Goal: Communication & Community: Answer question/provide support

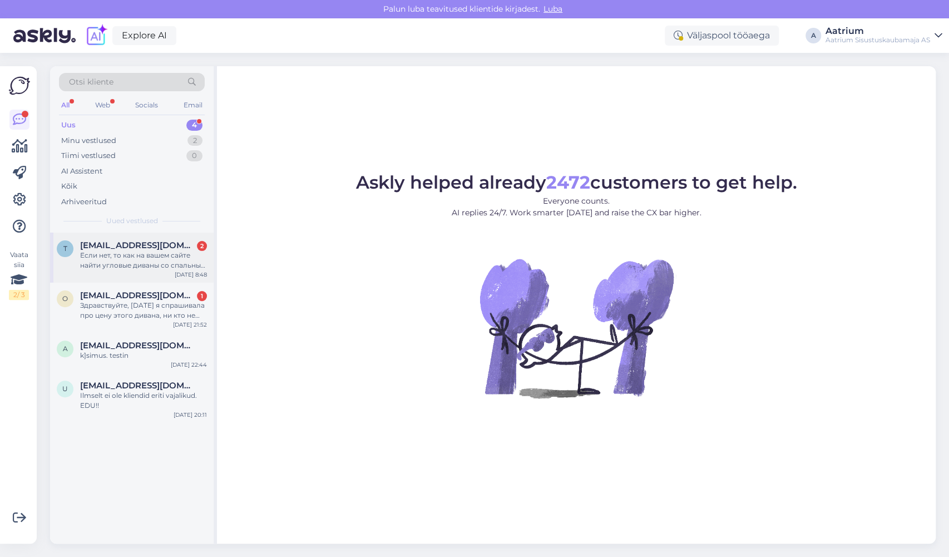
click at [156, 270] on div "t [EMAIL_ADDRESS][DOMAIN_NAME] 2 Если нет, то как на вашем сайте найти угловые …" at bounding box center [132, 258] width 164 height 50
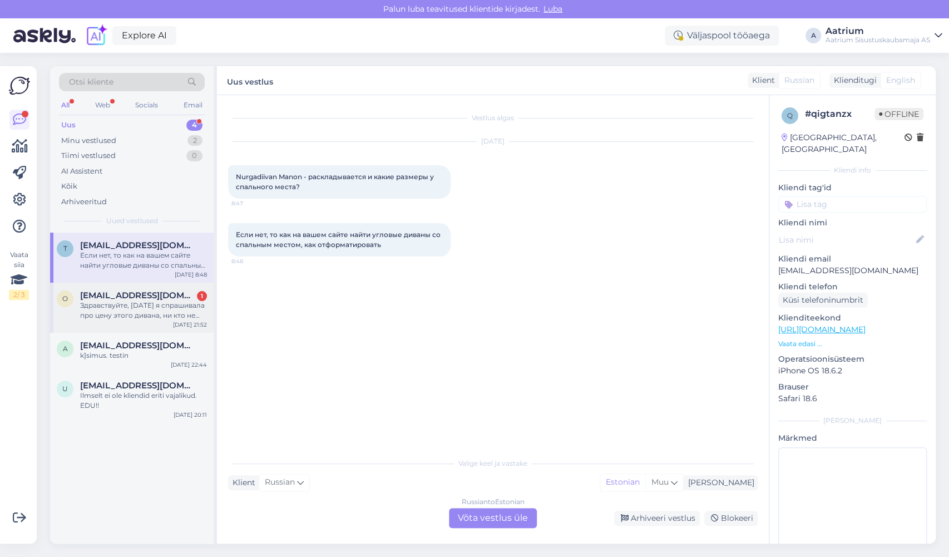
click at [165, 321] on div "O [EMAIL_ADDRESS][DOMAIN_NAME] 1 Здравствуйте, [DATE] я спрашивала про цену это…" at bounding box center [132, 308] width 164 height 50
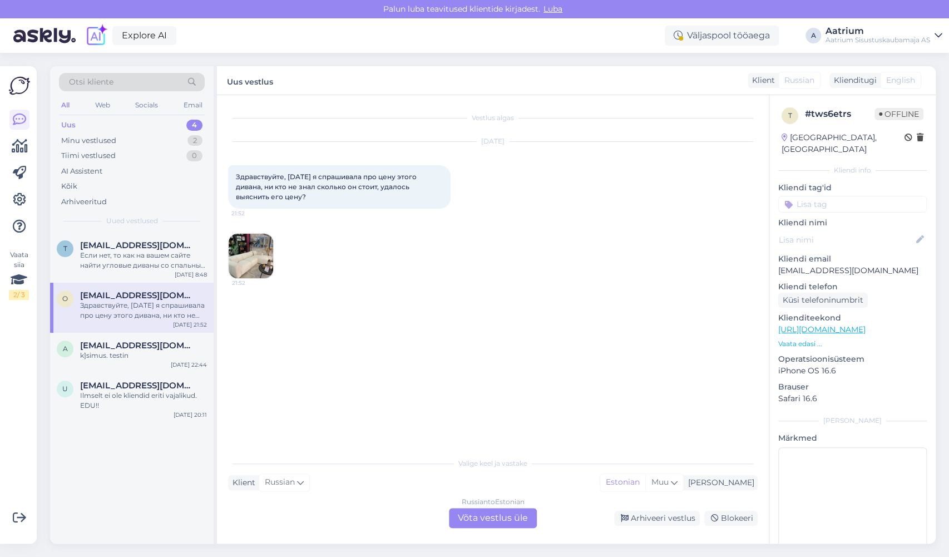
click at [249, 253] on img at bounding box center [251, 256] width 45 height 45
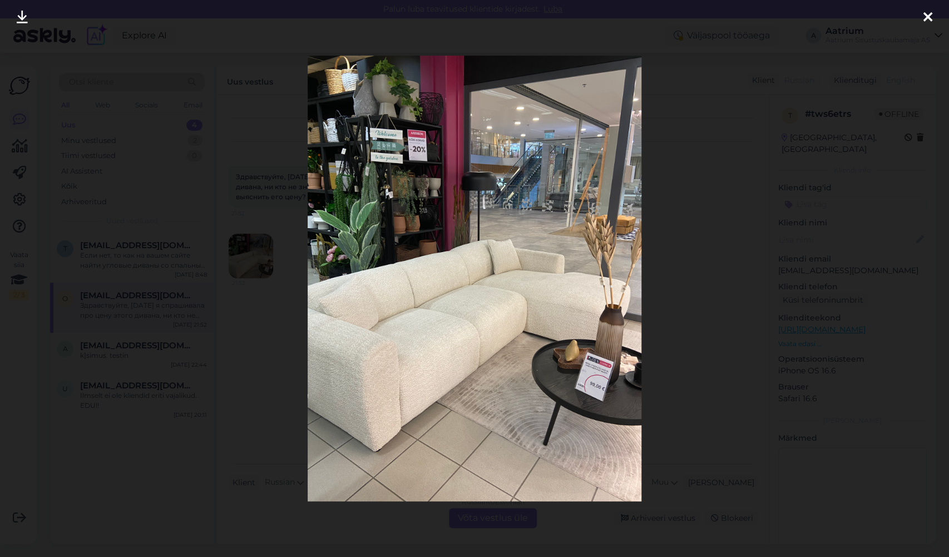
click at [932, 11] on icon at bounding box center [927, 18] width 9 height 14
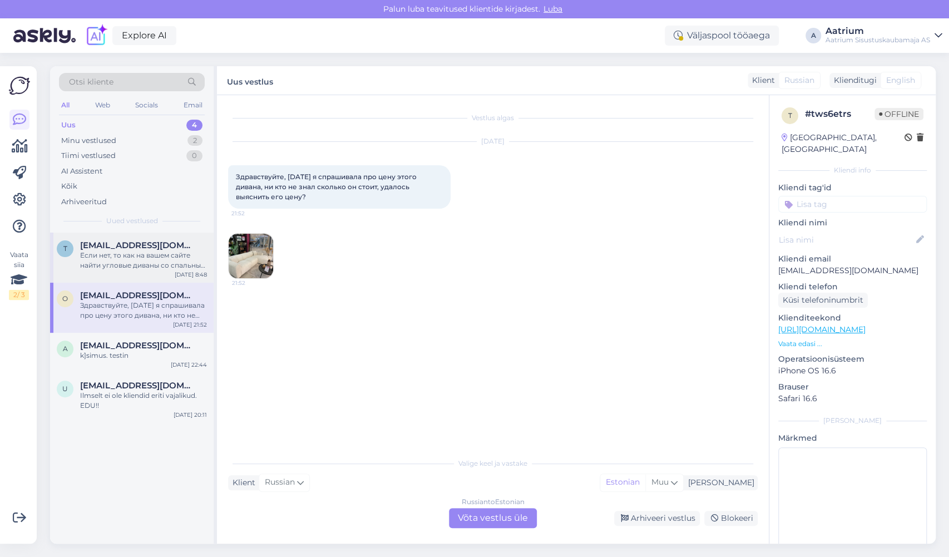
click at [194, 255] on div "Если нет, то как на вашем сайте найти угловые диваны со спальным местом, как от…" at bounding box center [143, 260] width 127 height 20
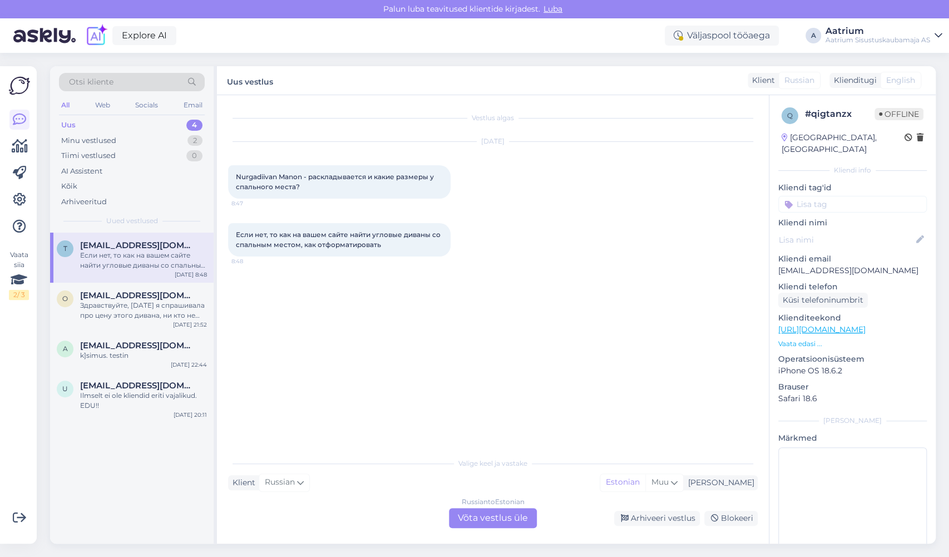
click at [866, 324] on link "[URL][DOMAIN_NAME]" at bounding box center [821, 329] width 87 height 10
click at [92, 140] on div "Minu vestlused" at bounding box center [88, 140] width 55 height 11
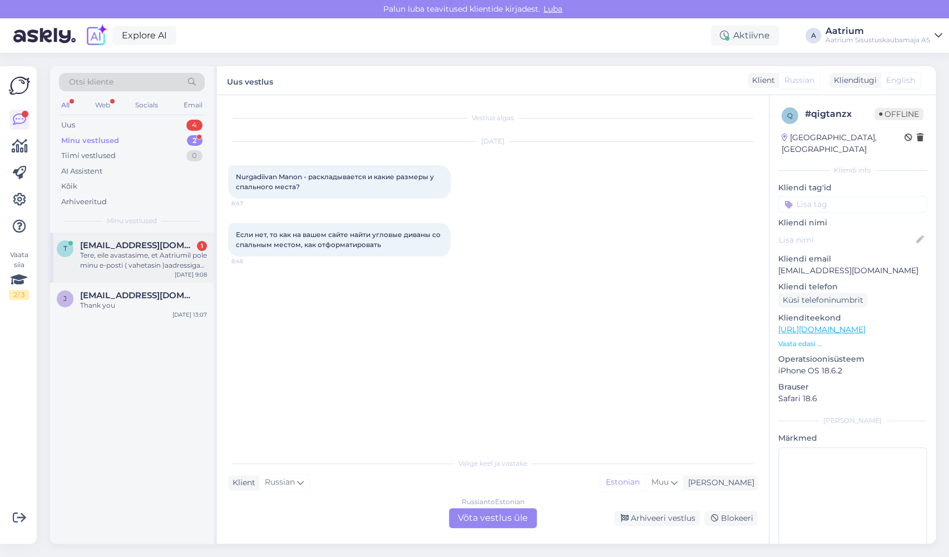
click at [117, 261] on div "Tere, eile avastasime, et Aatriumil pole minu e-posti ( vahetasin )aadressiga m…" at bounding box center [143, 260] width 127 height 20
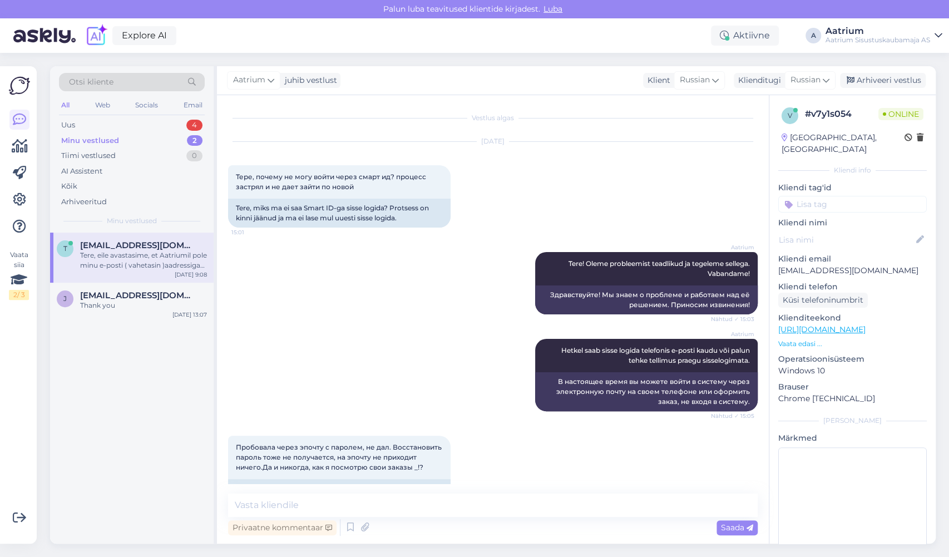
scroll to position [2416, 0]
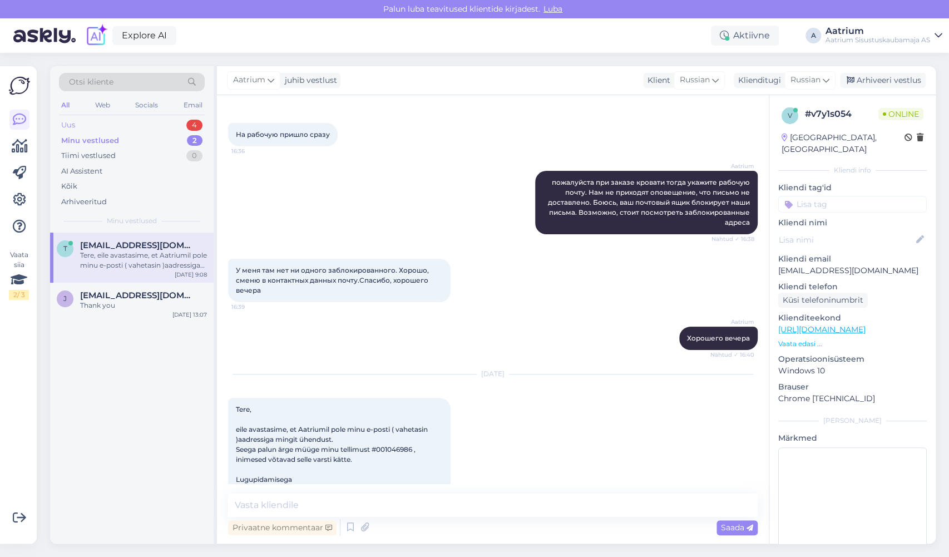
click at [68, 125] on div "Uus" at bounding box center [68, 125] width 14 height 11
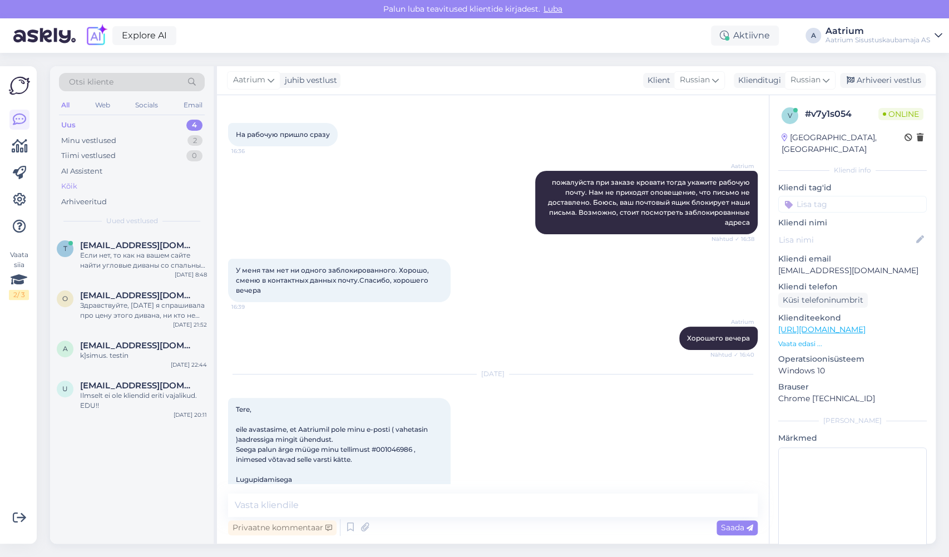
click at [66, 185] on div "Kõik" at bounding box center [69, 186] width 16 height 11
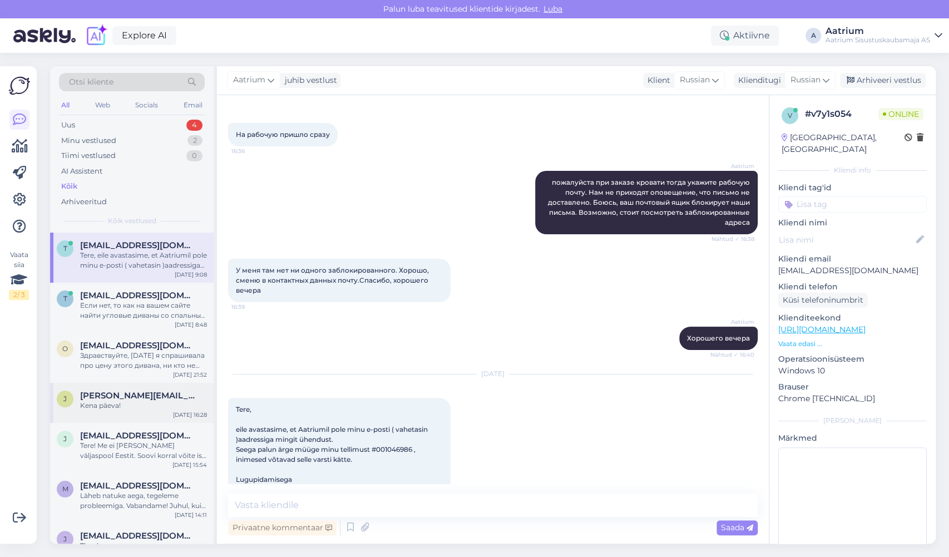
click at [146, 412] on div "[PERSON_NAME] [PERSON_NAME][EMAIL_ADDRESS][DOMAIN_NAME] [PERSON_NAME]! [DATE] 1…" at bounding box center [132, 403] width 164 height 40
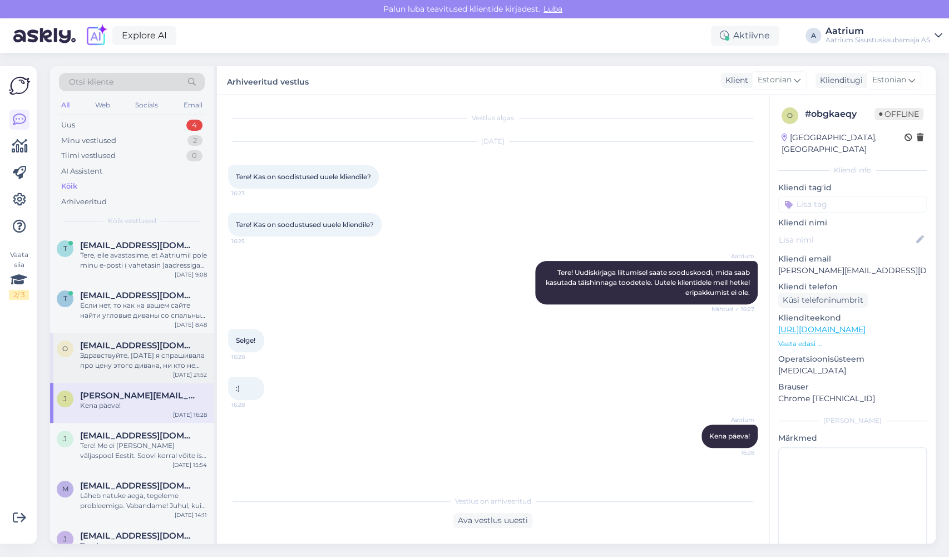
click at [189, 347] on div "[EMAIL_ADDRESS][DOMAIN_NAME]" at bounding box center [143, 345] width 127 height 10
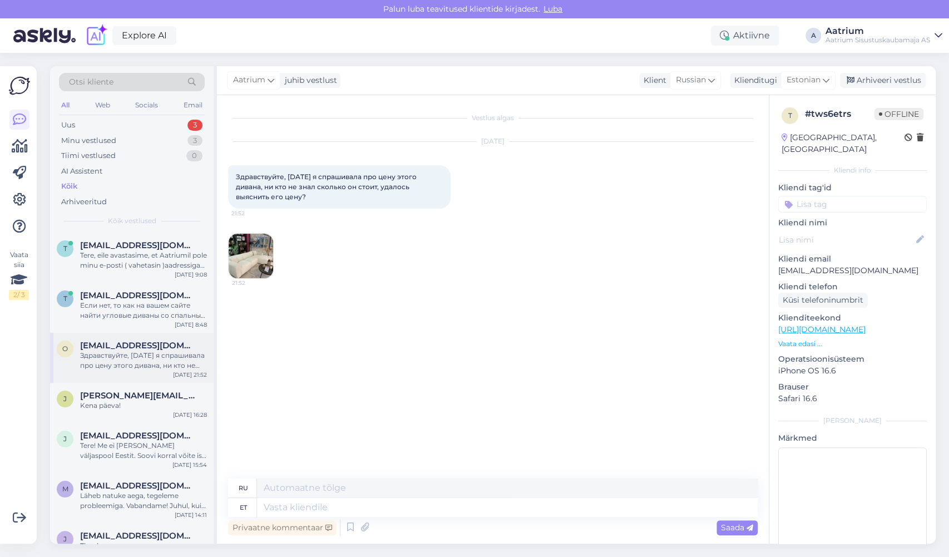
click at [195, 351] on div "Здравствуйте, [DATE] я спрашивала про цену этого дивана, ни кто не знал сколько…" at bounding box center [143, 360] width 127 height 20
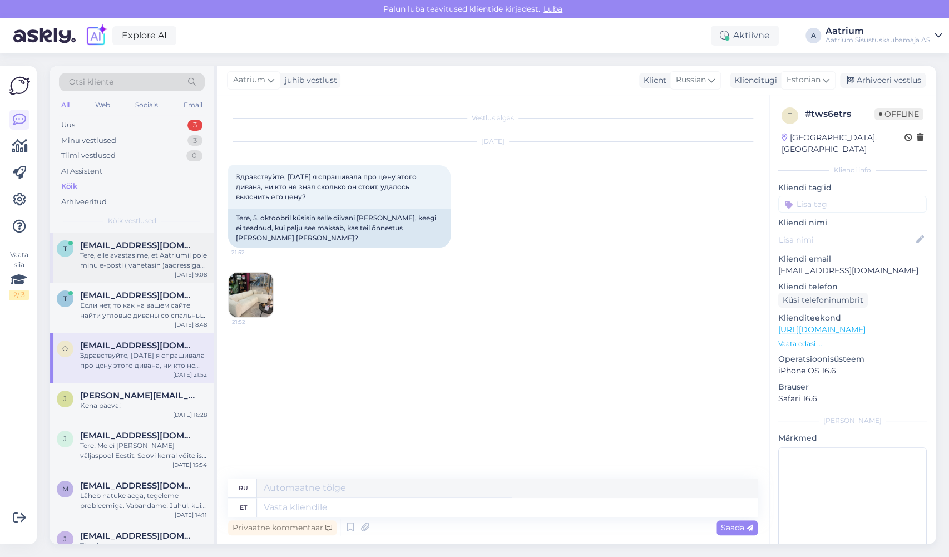
click at [197, 243] on div "[EMAIL_ADDRESS][DOMAIN_NAME]" at bounding box center [143, 245] width 127 height 10
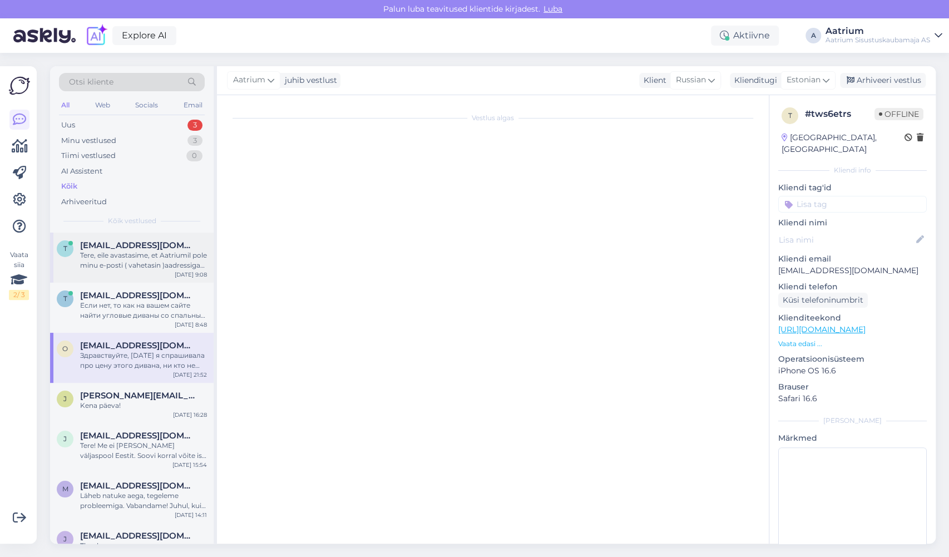
scroll to position [2416, 0]
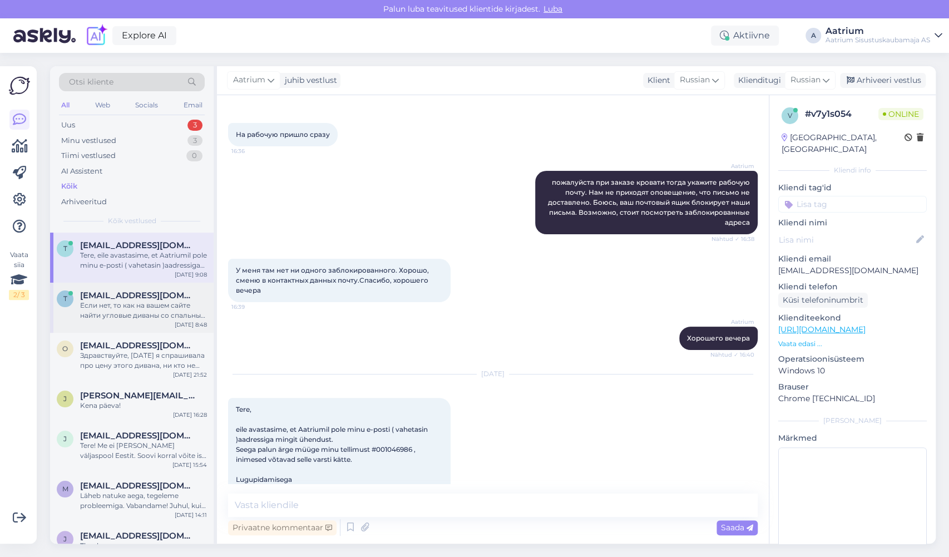
click at [198, 291] on div "[EMAIL_ADDRESS][DOMAIN_NAME]" at bounding box center [143, 295] width 127 height 10
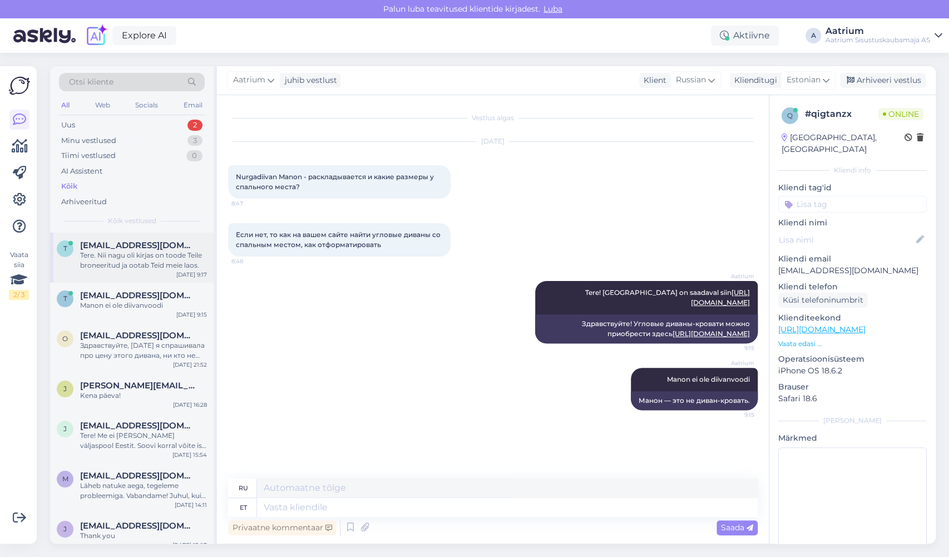
click at [141, 256] on div "Tere. Nii nagu oli kirjas on toode Teile broneeritud ja ootab Teid meie laos." at bounding box center [143, 260] width 127 height 20
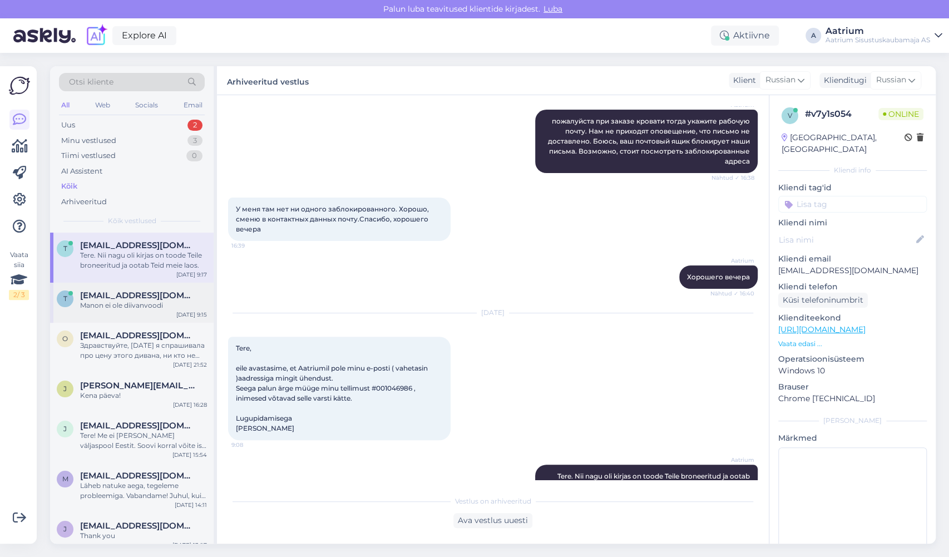
click at [176, 308] on div "Manon ei ole diivanvoodi" at bounding box center [143, 305] width 127 height 10
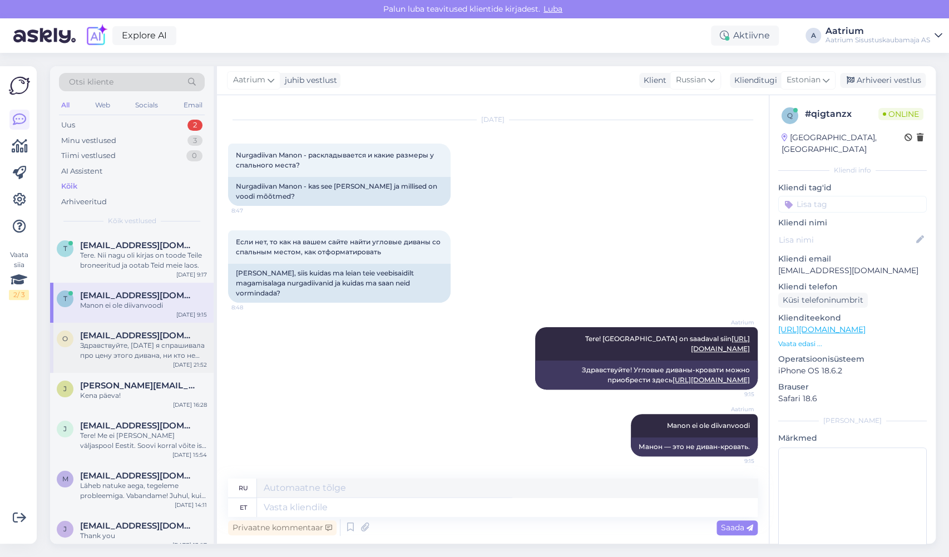
click at [182, 343] on div "Здравствуйте, [DATE] я спрашивала про цену этого дивана, ни кто не знал сколько…" at bounding box center [143, 350] width 127 height 20
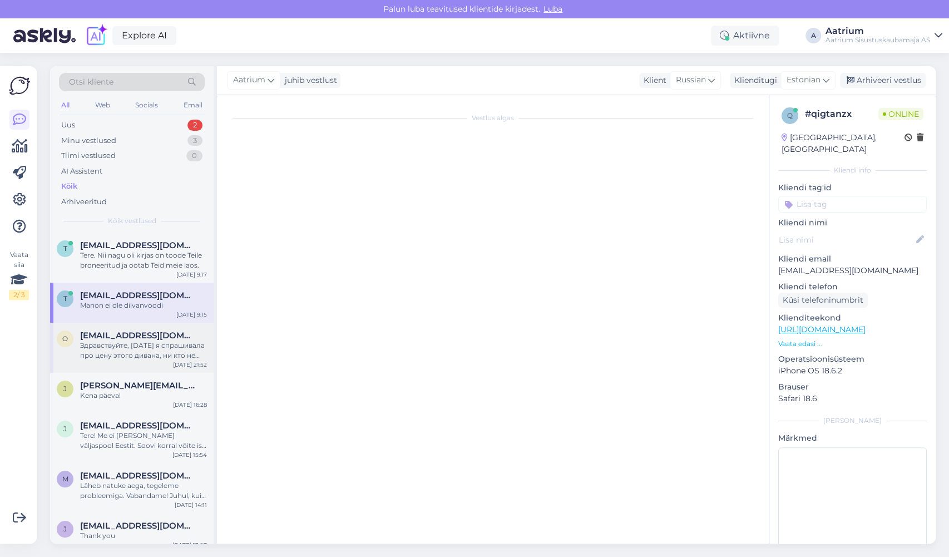
scroll to position [0, 0]
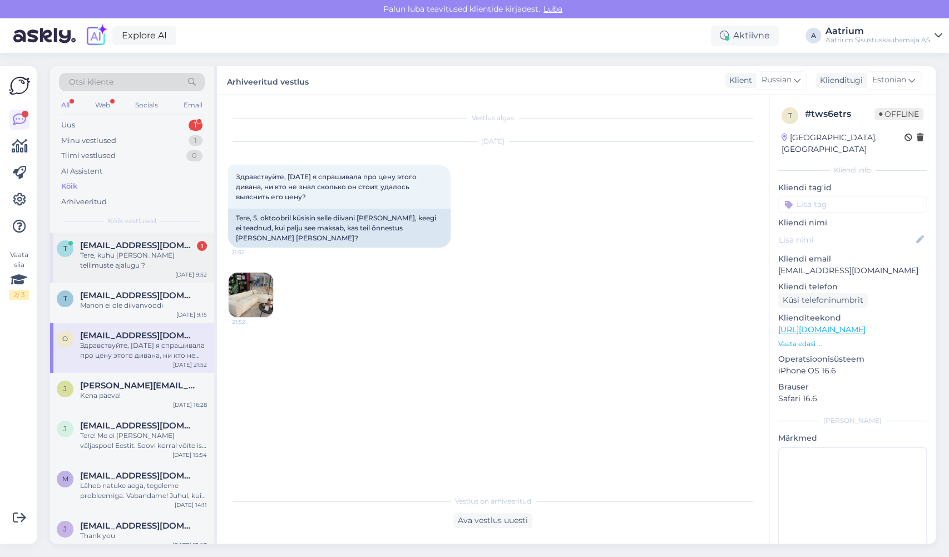
click at [182, 261] on div "Tere, kuhu [PERSON_NAME] tellimuste ajalugu ?" at bounding box center [143, 260] width 127 height 20
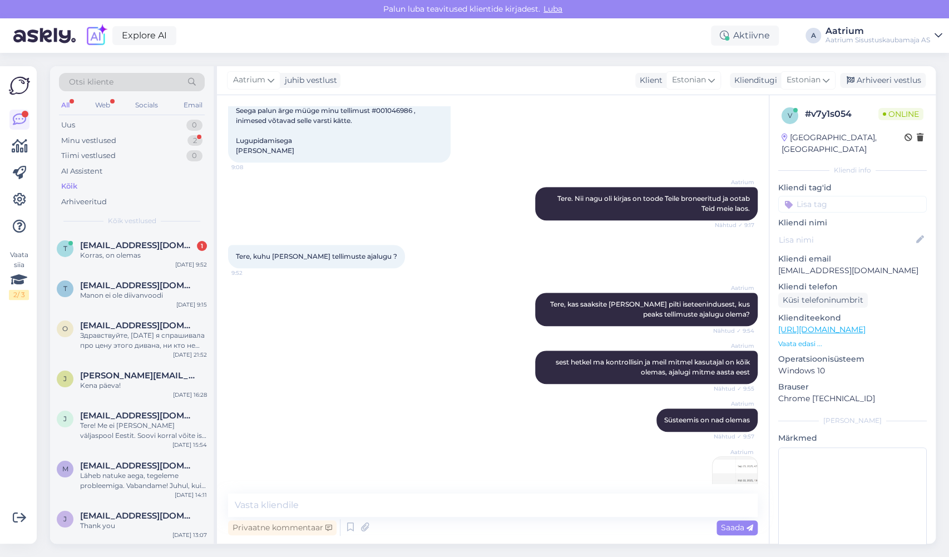
scroll to position [2803, 0]
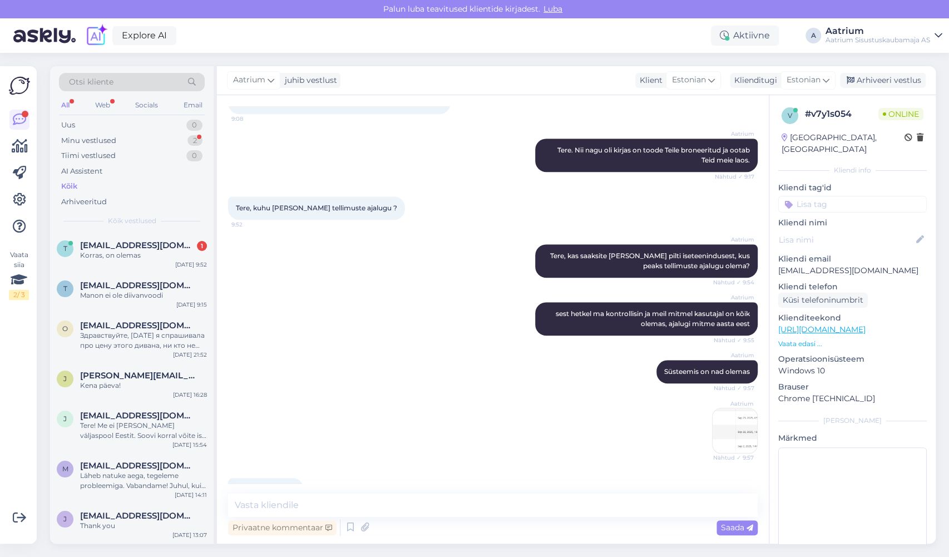
click at [313, 38] on div "Explore AI Aktiivne A Aatrium Aatrium Sisustuskaubamaja AS" at bounding box center [474, 35] width 949 height 34
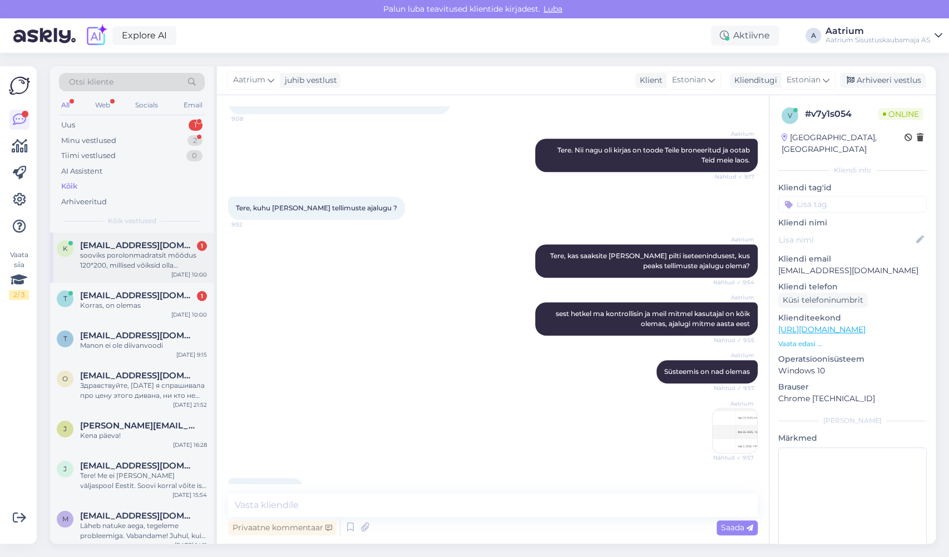
click at [158, 266] on div "sooviks porolonmadratsit mõõdus 120*200, millised võiksid olla tarneajad?" at bounding box center [143, 260] width 127 height 20
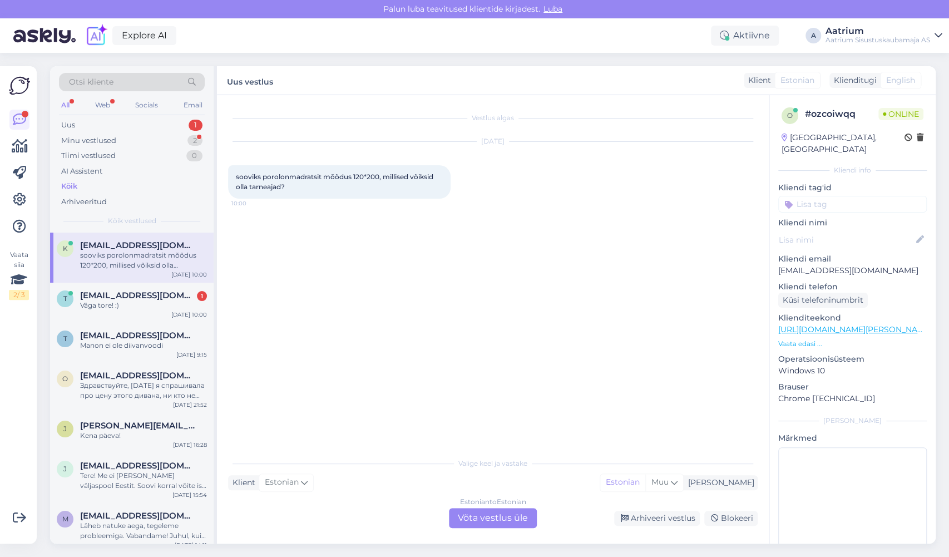
click at [496, 517] on div "Estonian to Estonian Võta vestlus üle" at bounding box center [493, 518] width 88 height 20
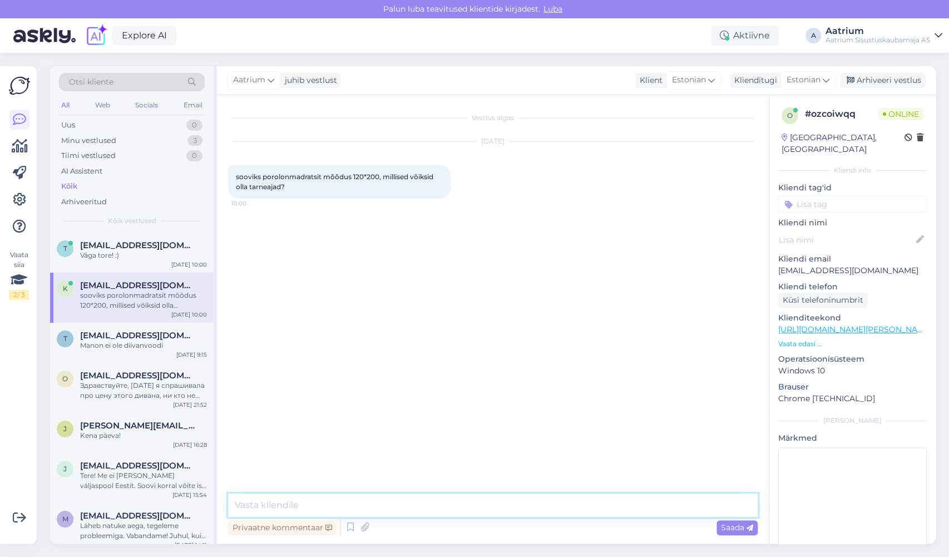
click at [389, 510] on textarea at bounding box center [493, 504] width 530 height 23
click at [280, 505] on textarea "Tere!" at bounding box center [493, 504] width 530 height 23
click at [422, 508] on textarea "Tere! Laos hetkel antud mõõdus poroloo" at bounding box center [493, 504] width 530 height 23
click at [263, 506] on textarea "Tere! Laos hetkel antud mõõdus poroloomadratsit paraku ei ole." at bounding box center [493, 504] width 530 height 23
click at [546, 503] on textarea "Tere! Meie laos hetkel antud mõõdus poroloomadratsit paraku ei ole." at bounding box center [493, 504] width 530 height 23
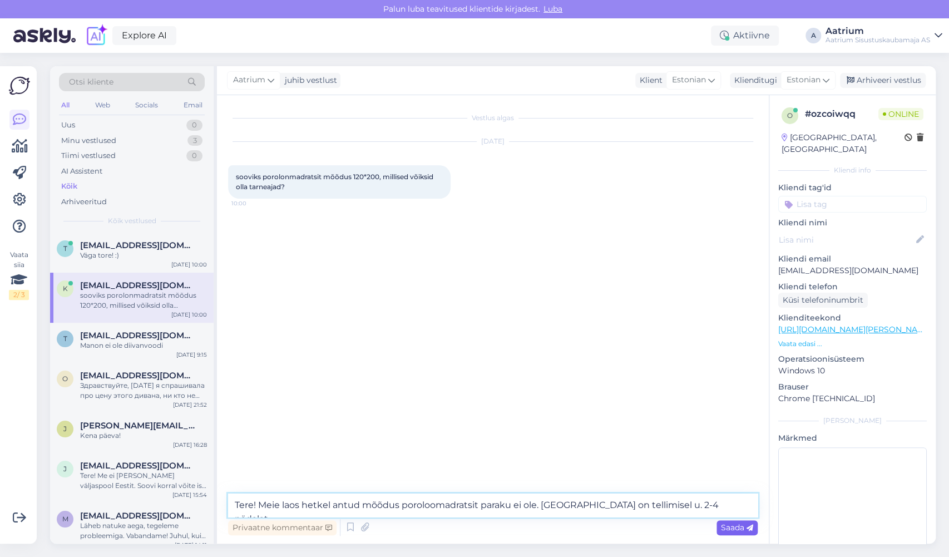
type textarea "Tere! Meie laos hetkel antud mõõdus poroloomadratsit paraku ei ole. [GEOGRAPHIC…"
click at [742, 530] on span "Saada" at bounding box center [737, 527] width 32 height 10
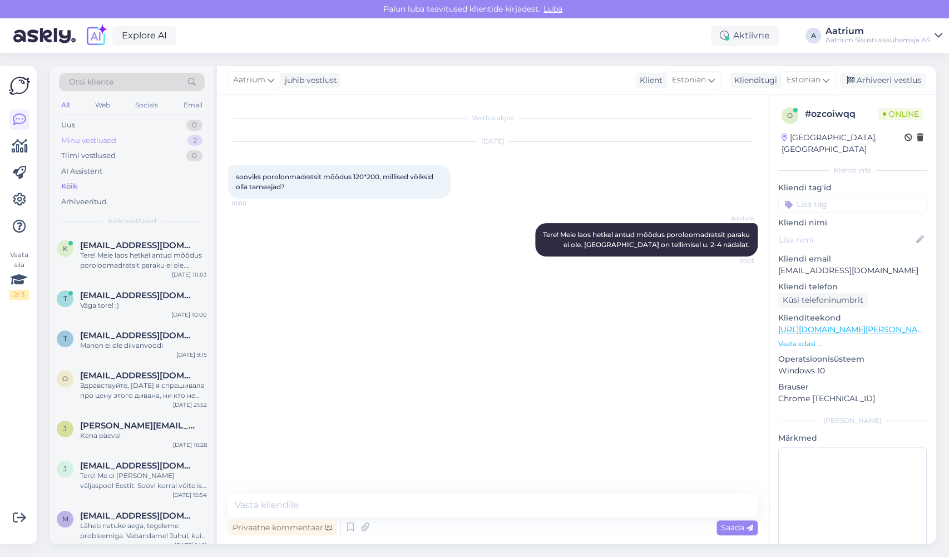
click at [93, 138] on div "Minu vestlused" at bounding box center [88, 140] width 55 height 11
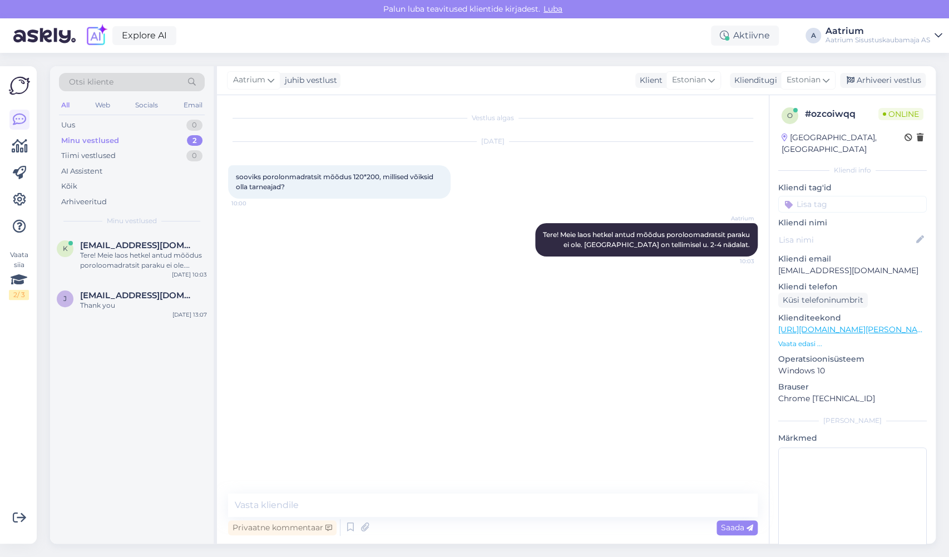
click at [87, 141] on div "Minu vestlused" at bounding box center [90, 140] width 58 height 11
click at [76, 142] on div "Minu vestlused" at bounding box center [90, 140] width 58 height 11
click at [109, 311] on div "j [EMAIL_ADDRESS][DOMAIN_NAME] Thank you [DATE] 13:07" at bounding box center [132, 303] width 164 height 40
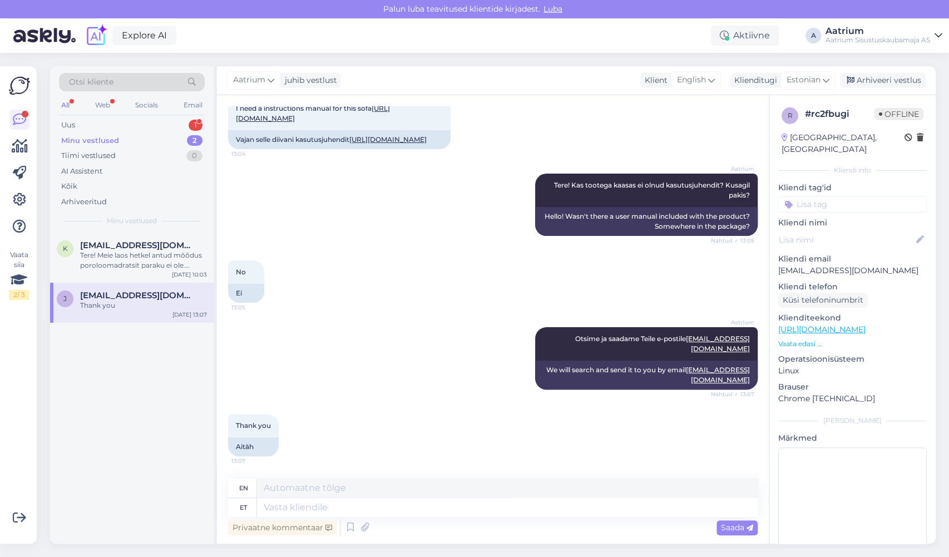
click at [409, 231] on div "[PERSON_NAME]! Kas tootega kaasas ei olnud kasutusjuhendit? Kusagil pakis? Näht…" at bounding box center [493, 204] width 530 height 87
click at [80, 127] on div "Uus 1" at bounding box center [132, 125] width 146 height 16
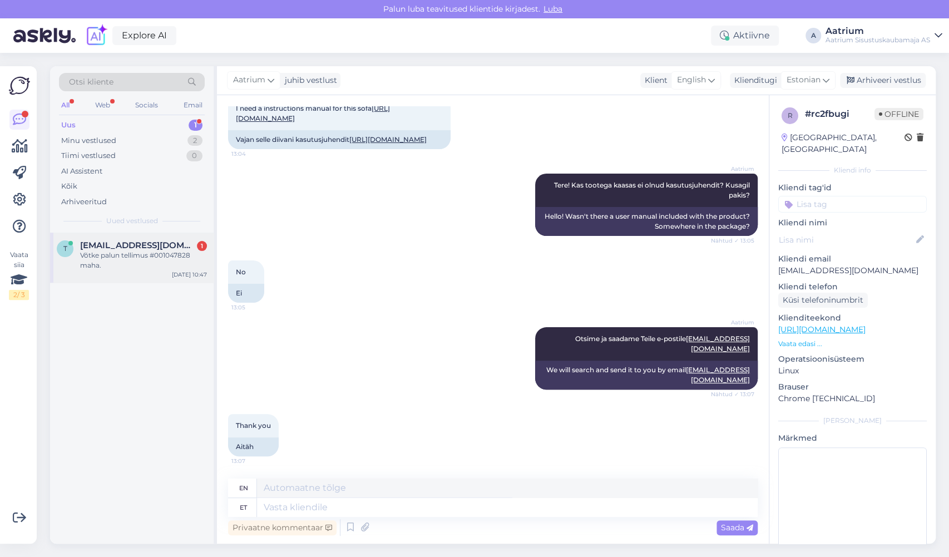
click at [106, 249] on span "[EMAIL_ADDRESS][DOMAIN_NAME]" at bounding box center [138, 245] width 116 height 10
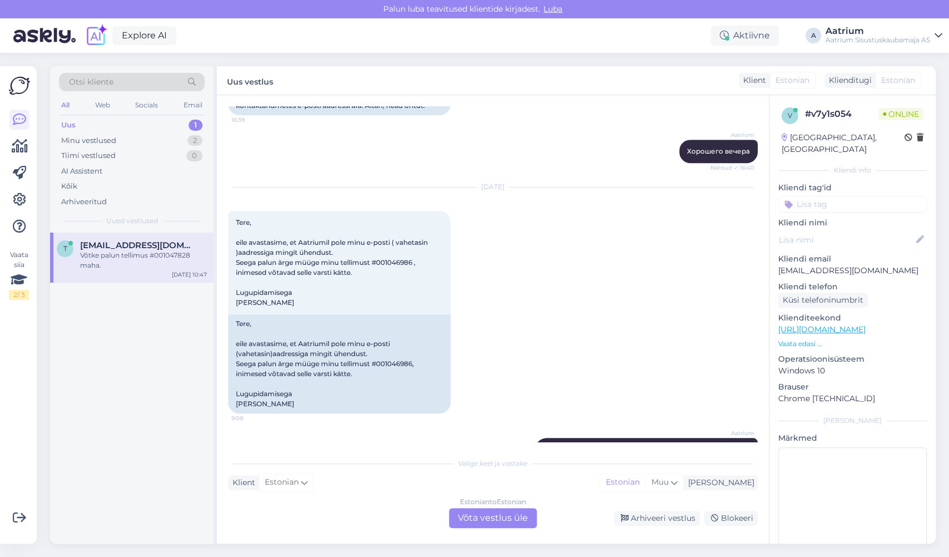
scroll to position [3366, 0]
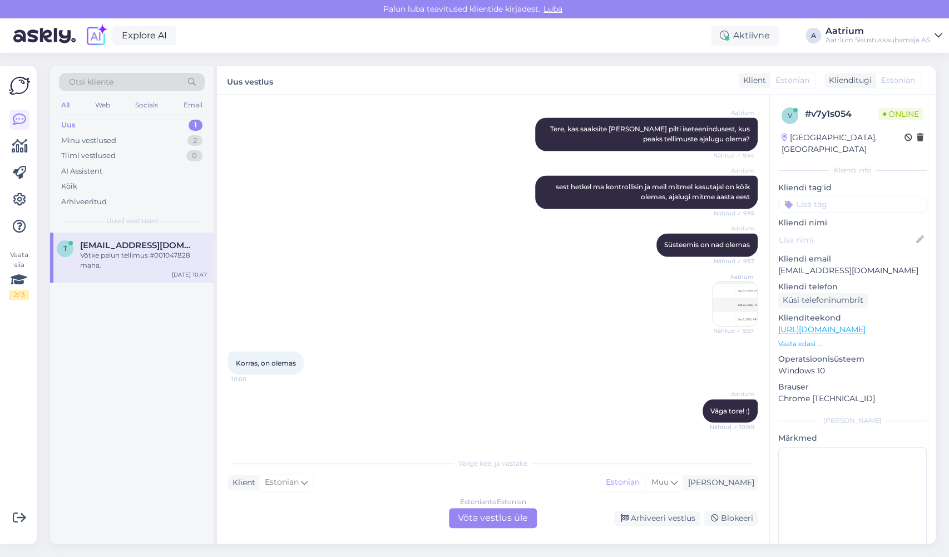
click at [512, 518] on div "Estonian to Estonian Võta vestlus üle" at bounding box center [493, 518] width 88 height 20
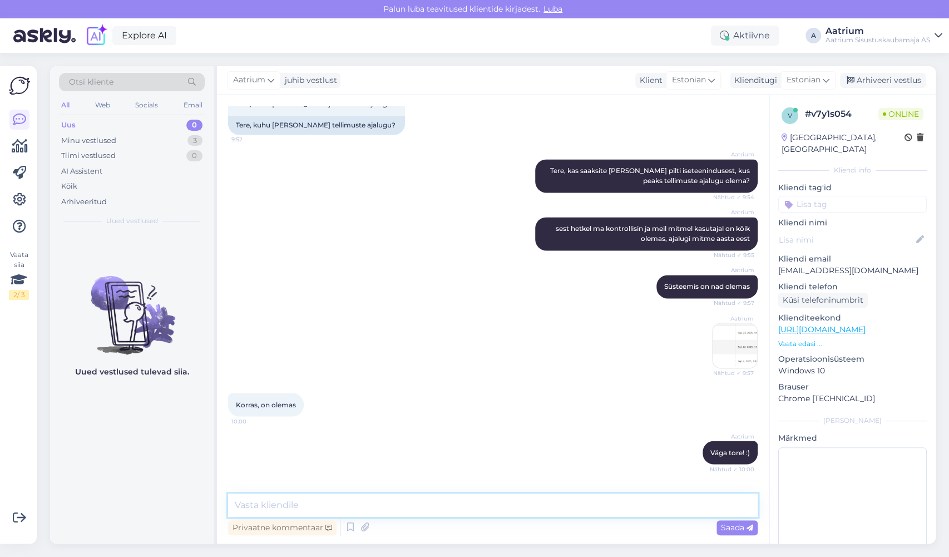
click at [431, 502] on textarea at bounding box center [493, 504] width 530 height 23
type textarea "T"
type textarea "Kõik on korras, tellimus 1047828 on kustutatud."
click at [738, 530] on span "Saada" at bounding box center [737, 527] width 32 height 10
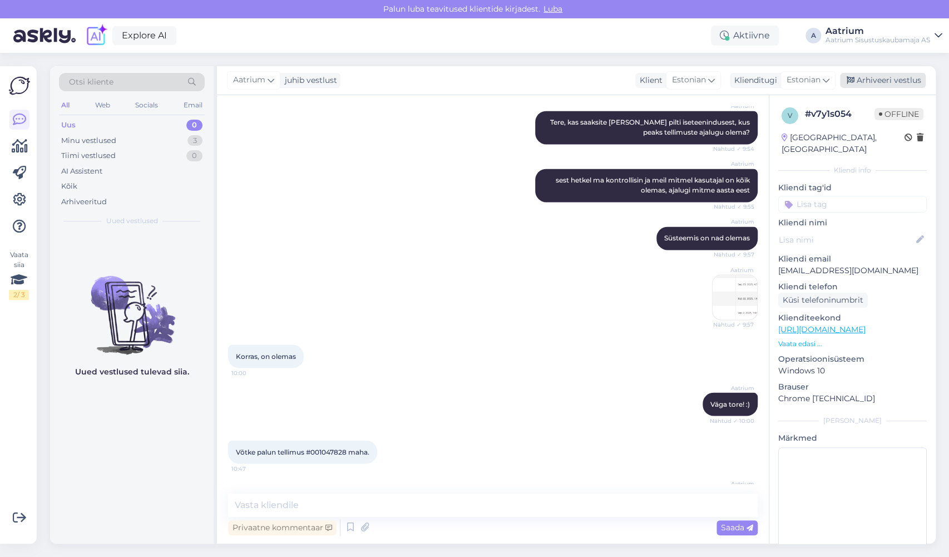
click at [887, 80] on div "Arhiveeri vestlus" at bounding box center [883, 80] width 86 height 15
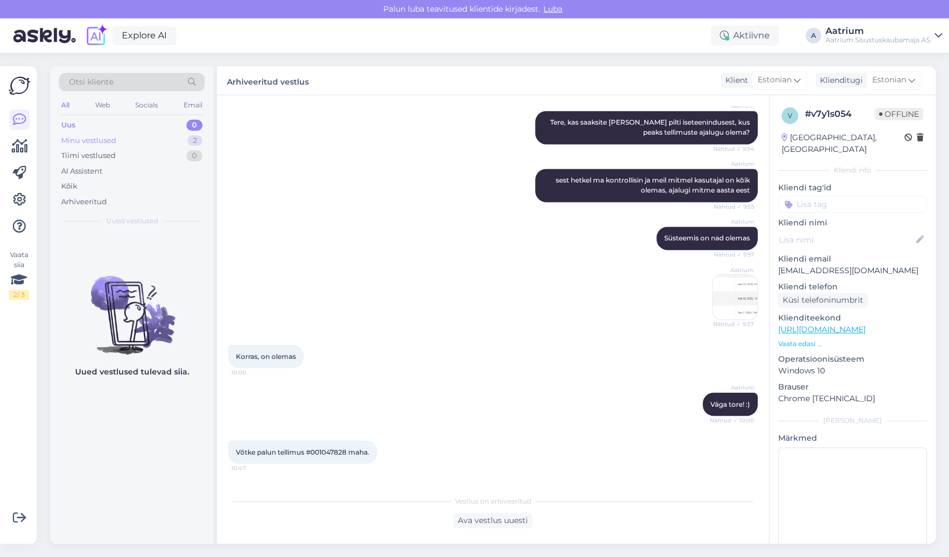
click at [95, 142] on div "Minu vestlused" at bounding box center [88, 140] width 55 height 11
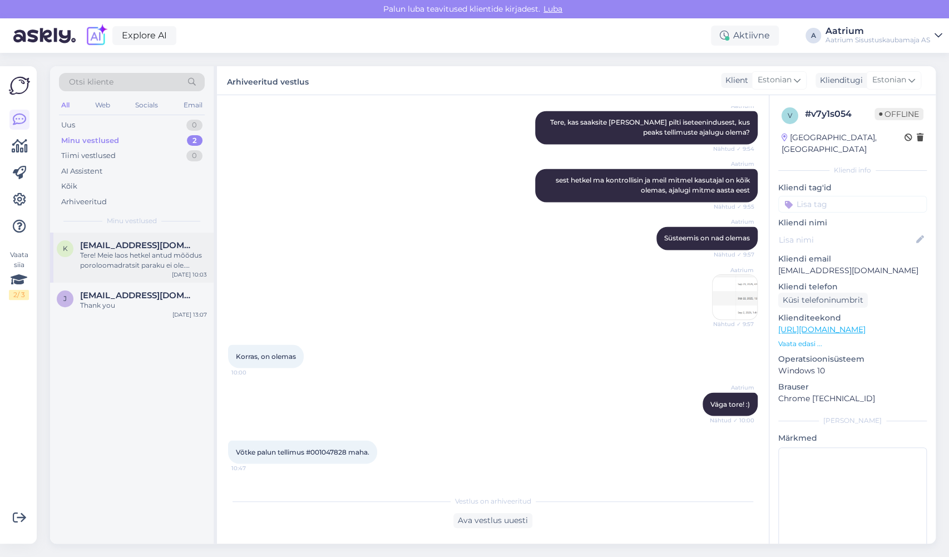
click at [131, 260] on div "Tere! Meie laos hetkel antud mõõdus poroloomadratsit paraku ei ole. [GEOGRAPHIC…" at bounding box center [143, 260] width 127 height 20
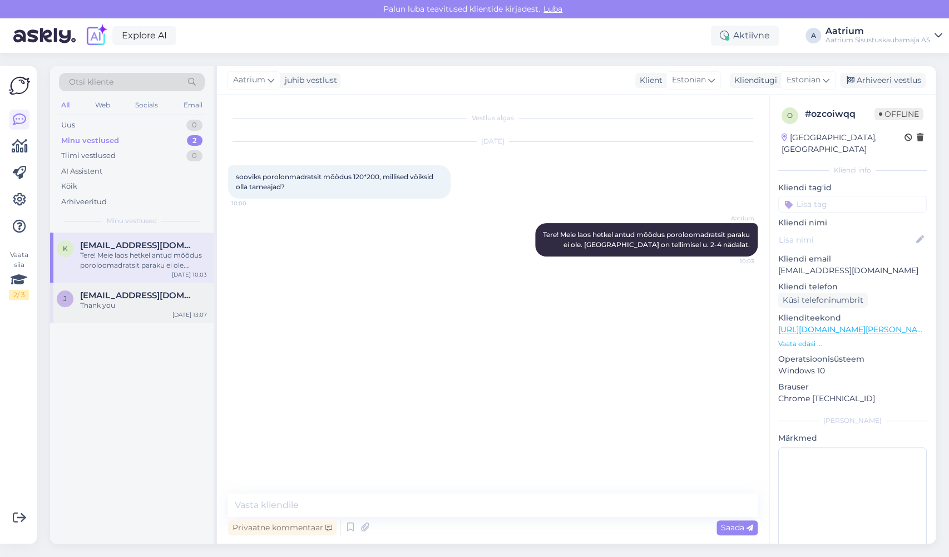
click at [129, 305] on div "Thank you" at bounding box center [143, 305] width 127 height 10
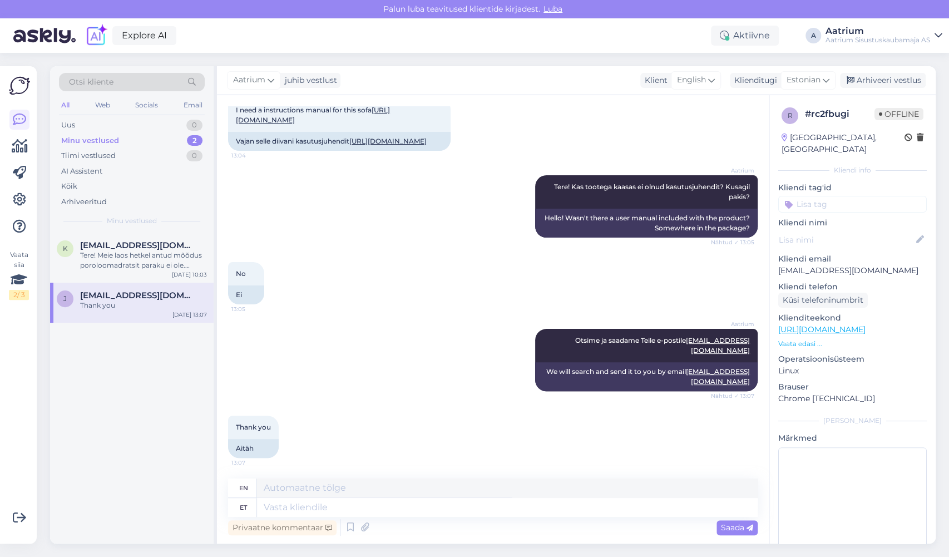
scroll to position [88, 0]
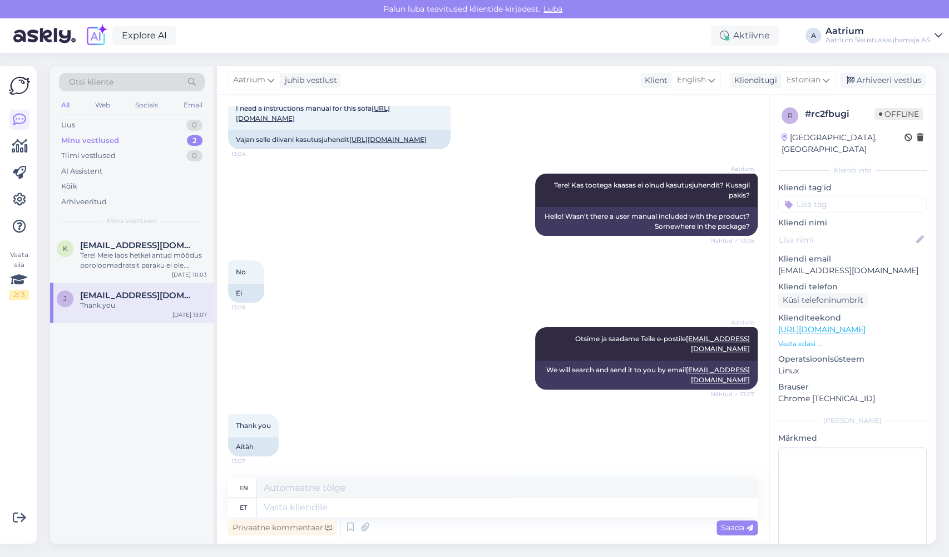
click at [423, 369] on div "Aatrium Otsime ja saadame Teile e-postile [EMAIL_ADDRESS][DOMAIN_NAME] Nähtud ✓…" at bounding box center [493, 358] width 530 height 87
drag, startPoint x: 878, startPoint y: 258, endPoint x: 777, endPoint y: 265, distance: 101.5
click at [777, 265] on div "r # rc2fbugi Offline [GEOGRAPHIC_DATA], [GEOGRAPHIC_DATA] Kliendi info Kliendi …" at bounding box center [852, 329] width 166 height 469
copy p "[EMAIL_ADDRESS][DOMAIN_NAME]"
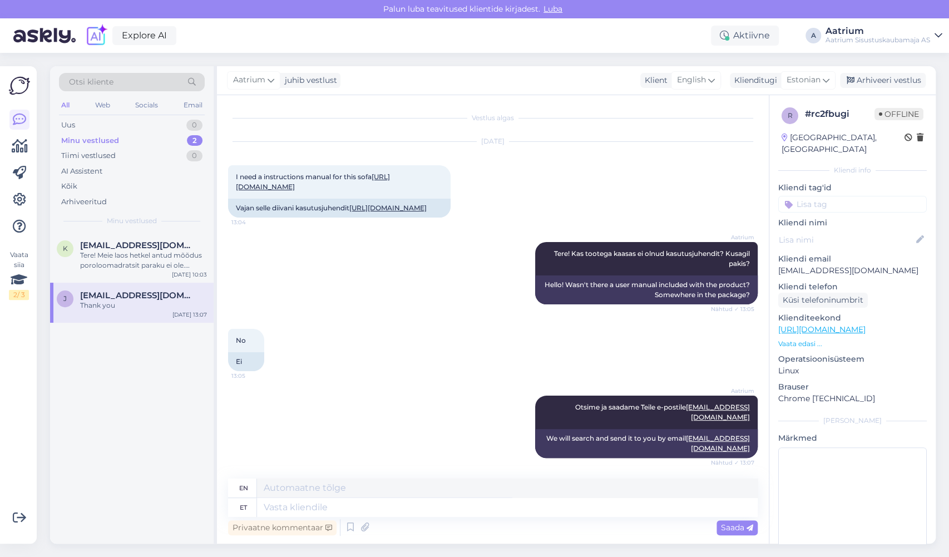
click at [338, 432] on div "Aatrium Otsime ja saadame Teile e-postile [EMAIL_ADDRESS][DOMAIN_NAME] Nähtud ✓…" at bounding box center [493, 426] width 530 height 87
click at [877, 81] on div "Arhiveeri vestlus" at bounding box center [883, 80] width 86 height 15
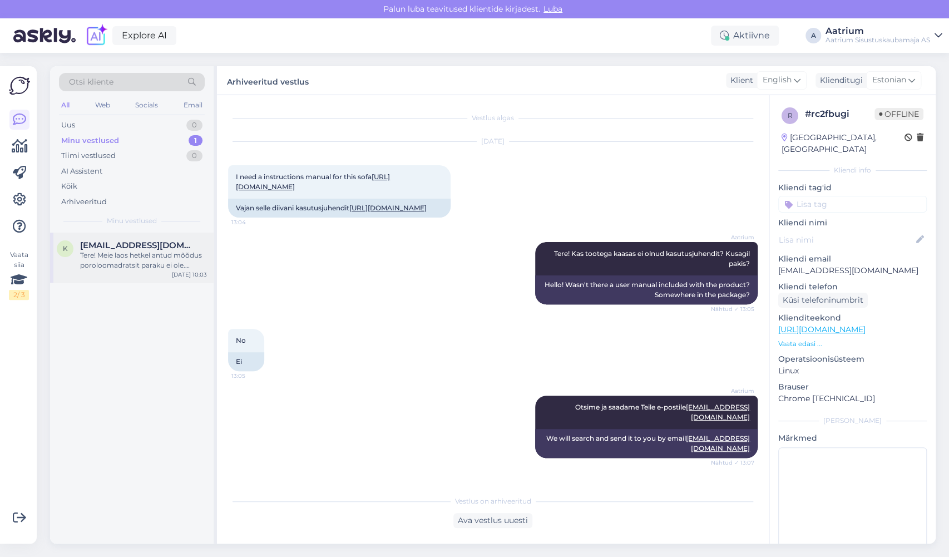
click at [151, 268] on div "Tere! Meie laos hetkel antud mõõdus poroloomadratsit paraku ei ole. [GEOGRAPHIC…" at bounding box center [143, 260] width 127 height 20
